Goal: Contribute content

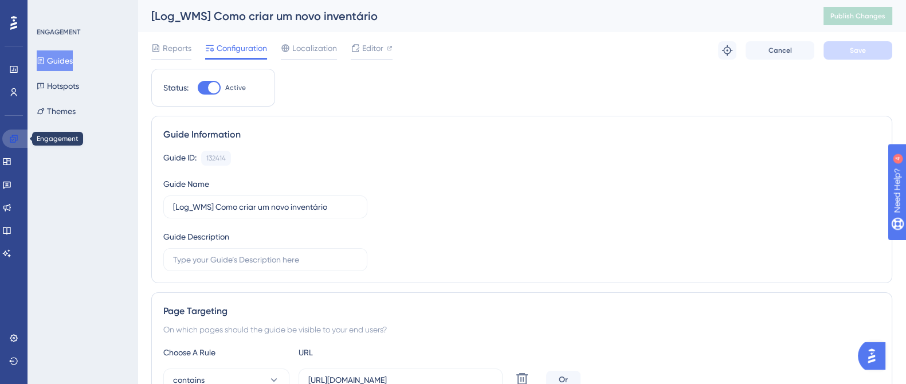
click at [13, 139] on icon at bounding box center [13, 138] width 9 height 9
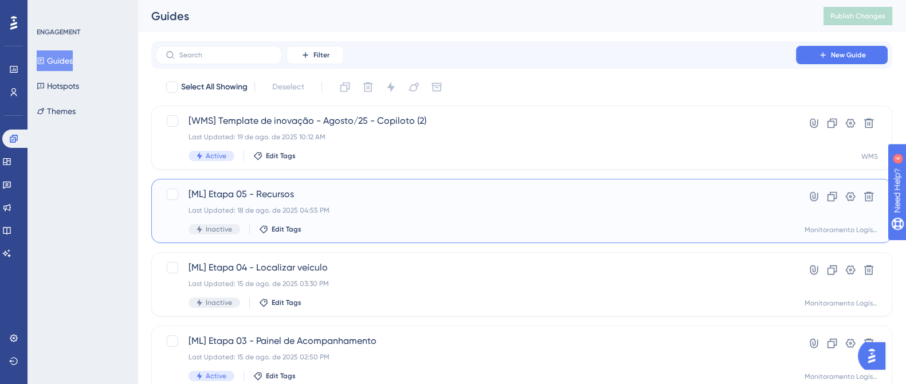
click at [627, 197] on span "[ML] Etapa 05 - Recursos" at bounding box center [475, 194] width 575 height 14
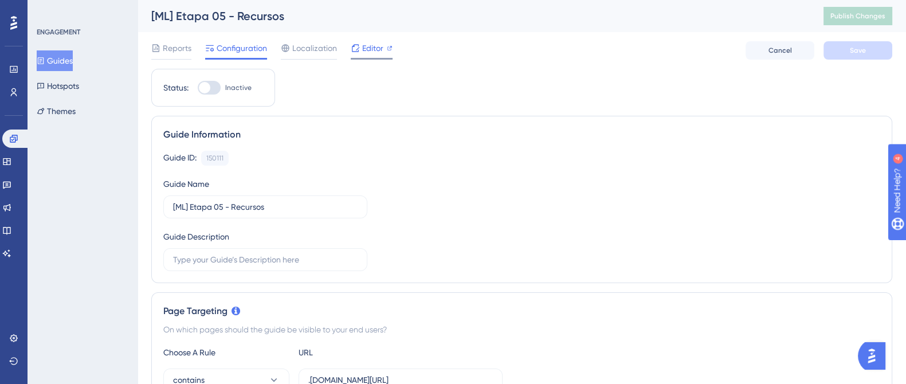
click at [369, 50] on span "Editor" at bounding box center [372, 48] width 21 height 14
click at [359, 52] on icon at bounding box center [355, 48] width 9 height 9
click at [851, 13] on span "Publish Changes" at bounding box center [857, 15] width 55 height 9
click at [67, 58] on button "Guides" at bounding box center [55, 60] width 36 height 21
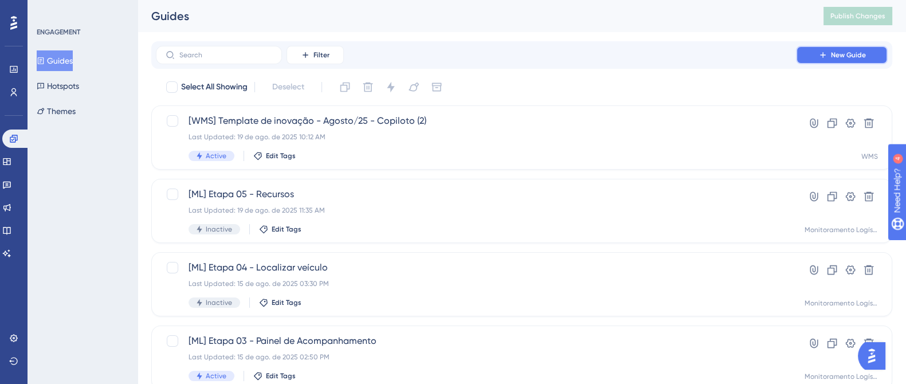
click at [808, 58] on button "New Guide" at bounding box center [842, 55] width 92 height 18
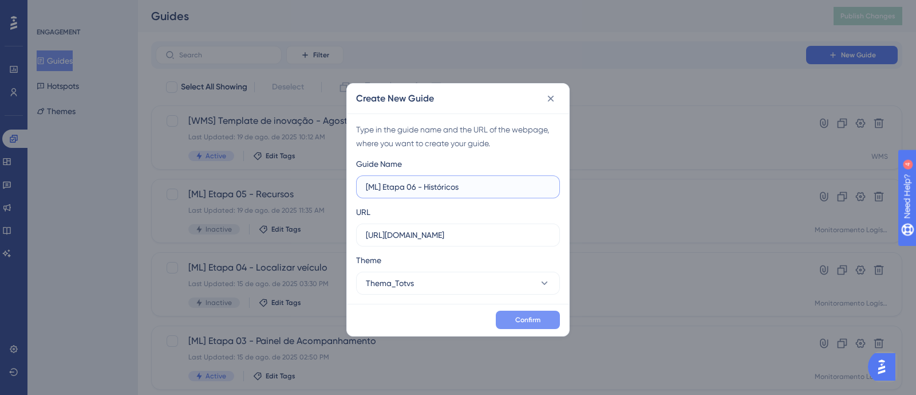
type input "[ML] Etapa 06 - Históricos"
click at [540, 325] on button "Confirm" at bounding box center [528, 319] width 64 height 18
